Goal: Task Accomplishment & Management: Complete application form

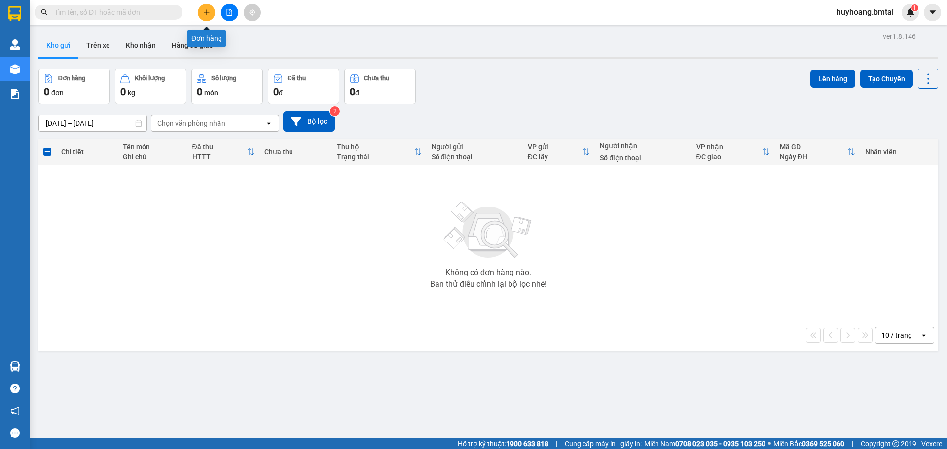
click at [200, 9] on button at bounding box center [206, 12] width 17 height 17
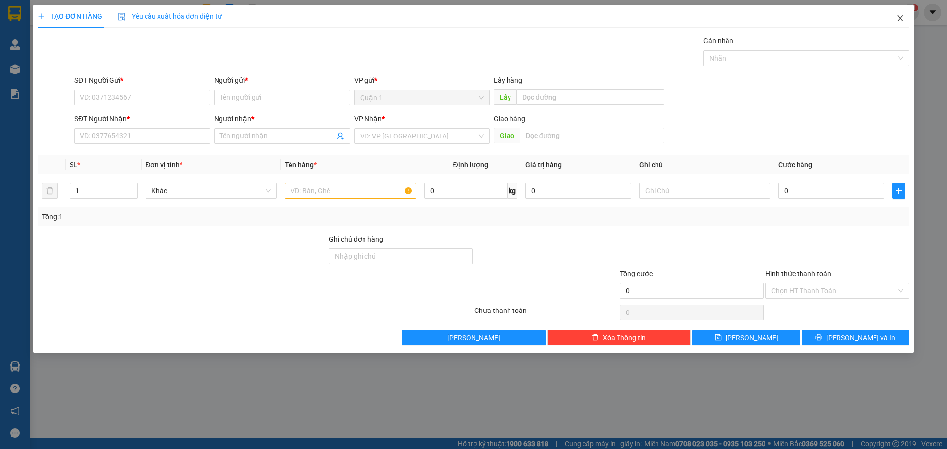
click at [904, 21] on icon "close" at bounding box center [900, 18] width 8 height 8
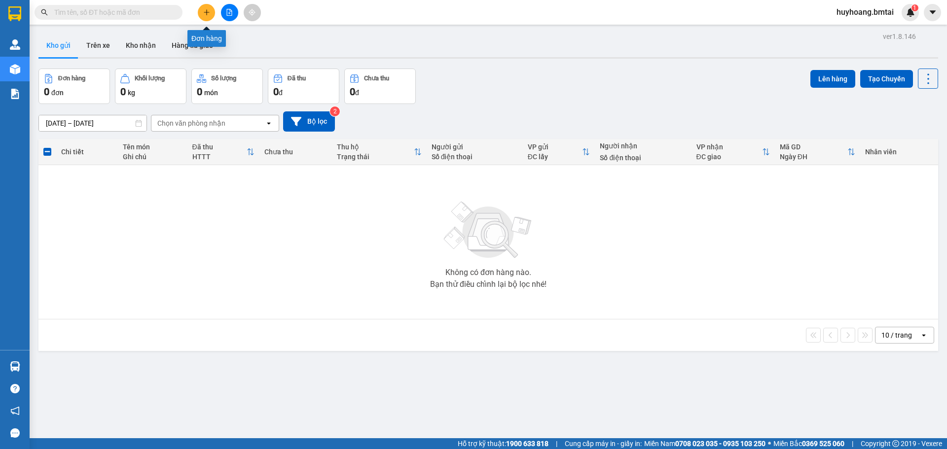
click at [205, 11] on icon "plus" at bounding box center [206, 12] width 7 height 7
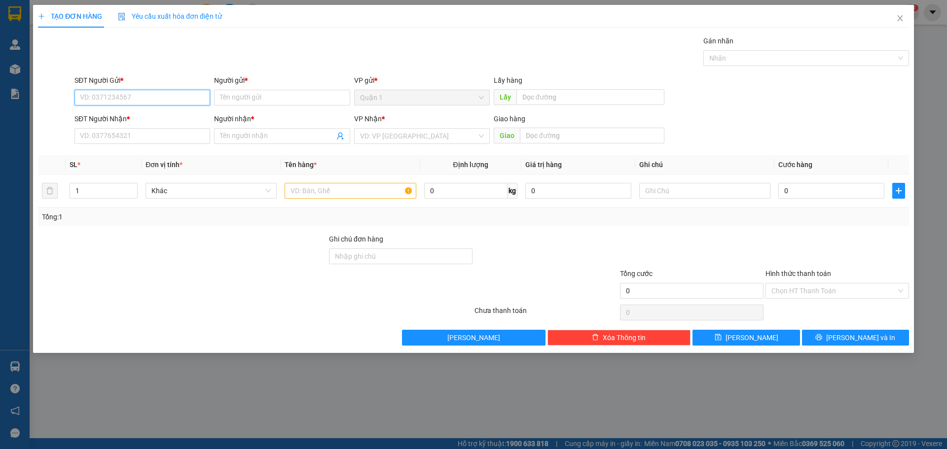
click at [192, 101] on input "SĐT Người Gửi *" at bounding box center [142, 98] width 136 height 16
type input "0934497423"
click at [158, 95] on input "0934497423" at bounding box center [142, 98] width 136 height 16
click at [149, 117] on div "0934497423 - [PERSON_NAME]" at bounding box center [142, 117] width 124 height 11
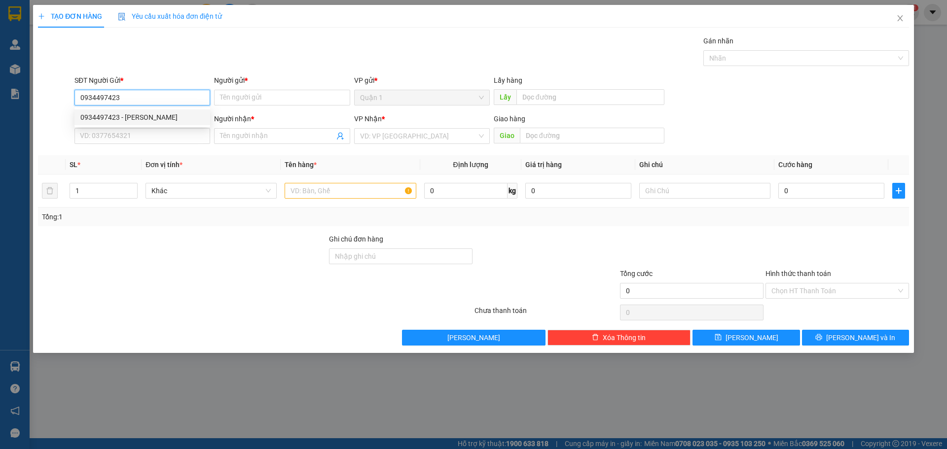
type input "LAN ANH"
type input "0902599243"
type input "hoa"
type input "50.000"
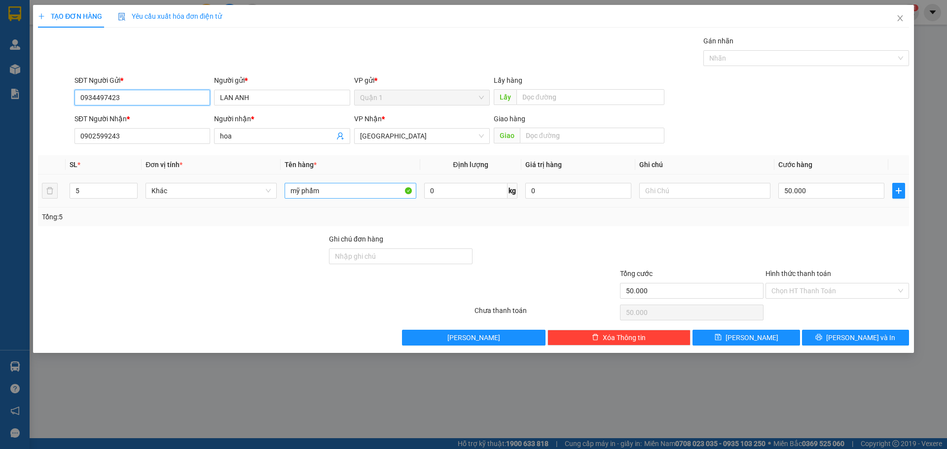
type input "0934497423"
click at [358, 188] on input "mỹ phẩm" at bounding box center [350, 191] width 131 height 16
type input "H"
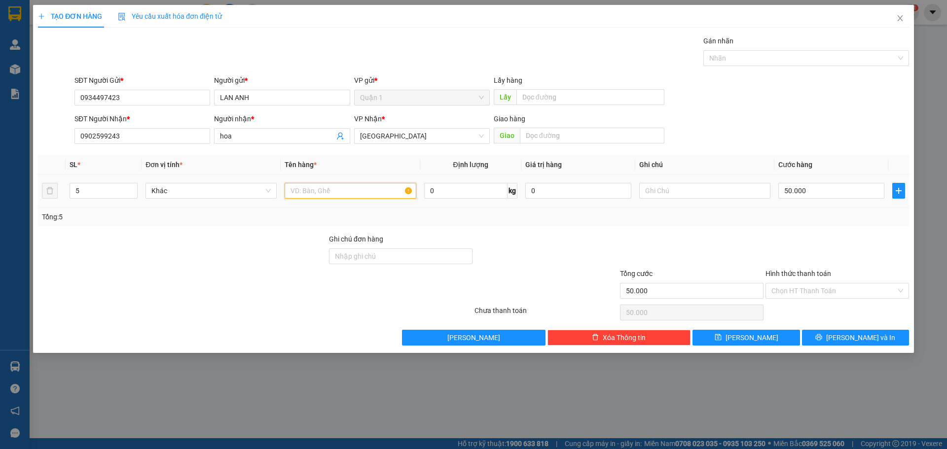
type input "D"
type input "ĐỒ TRANG"
click at [718, 184] on input "text" at bounding box center [704, 191] width 131 height 16
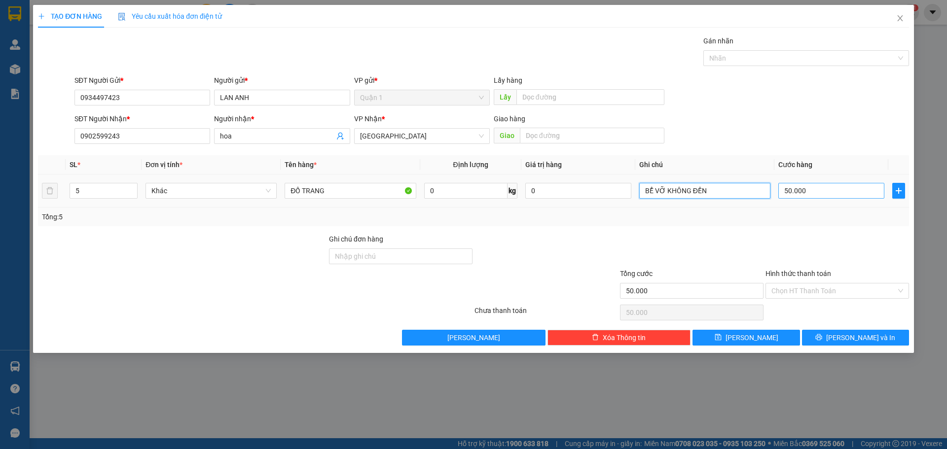
type input "BỂ VỠ KHÔNG ĐỀN"
click at [780, 185] on input "50.000" at bounding box center [831, 191] width 106 height 16
click at [782, 188] on input "50.000" at bounding box center [831, 191] width 106 height 16
type input "150.000"
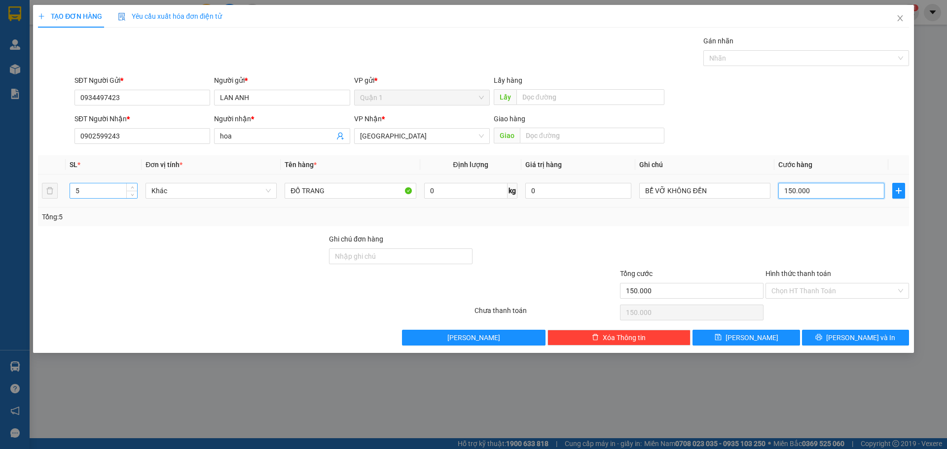
type input "150.000"
click at [92, 193] on input "5" at bounding box center [103, 190] width 67 height 15
type input "2"
click at [298, 142] on span "hoa" at bounding box center [282, 136] width 136 height 16
click at [298, 134] on input "hoa" at bounding box center [277, 136] width 114 height 11
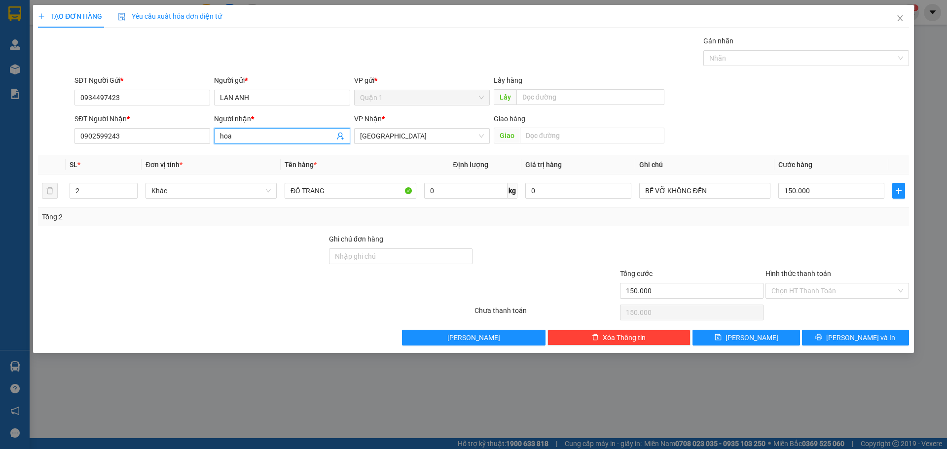
click at [298, 134] on input "hoa" at bounding box center [277, 136] width 114 height 11
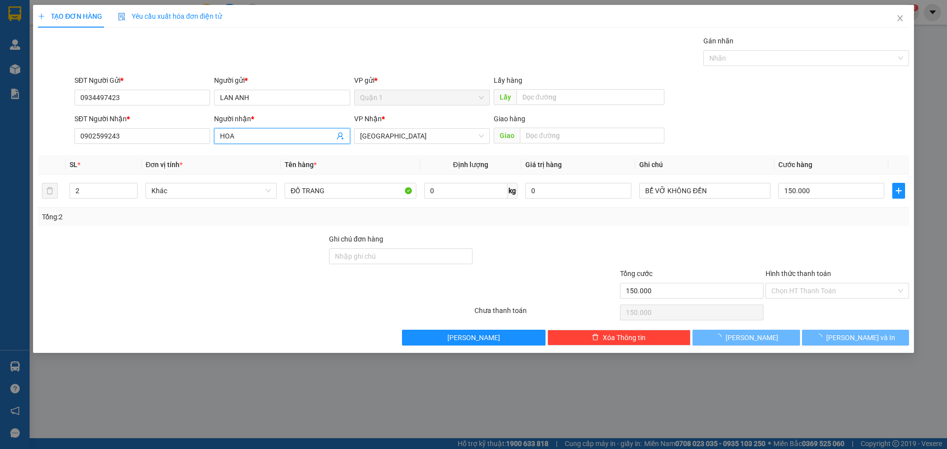
type input "HOA"
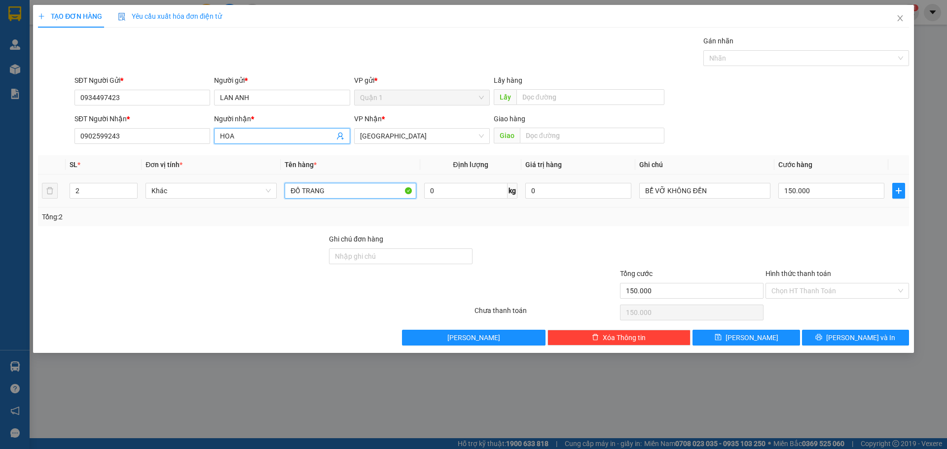
click at [350, 193] on input "ĐỒ TRANG" at bounding box center [350, 191] width 131 height 16
type input "ĐỒ TRANG TRÍ"
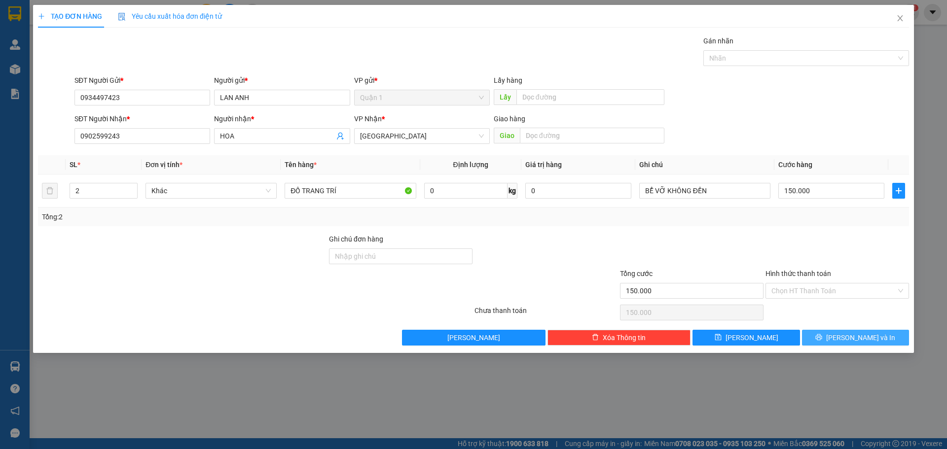
click at [816, 339] on button "[PERSON_NAME] và In" at bounding box center [855, 338] width 107 height 16
